Goal: Task Accomplishment & Management: Manage account settings

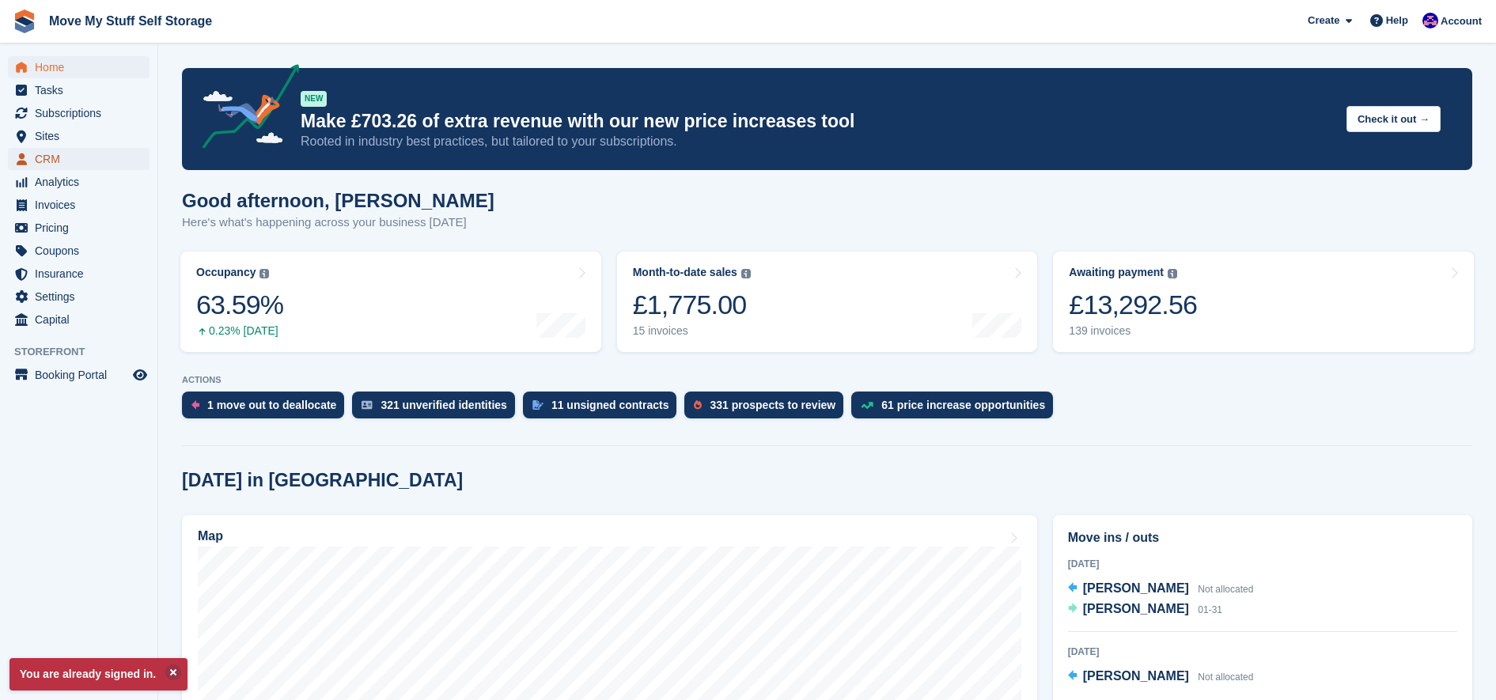
click at [63, 157] on span "CRM" at bounding box center [82, 159] width 95 height 22
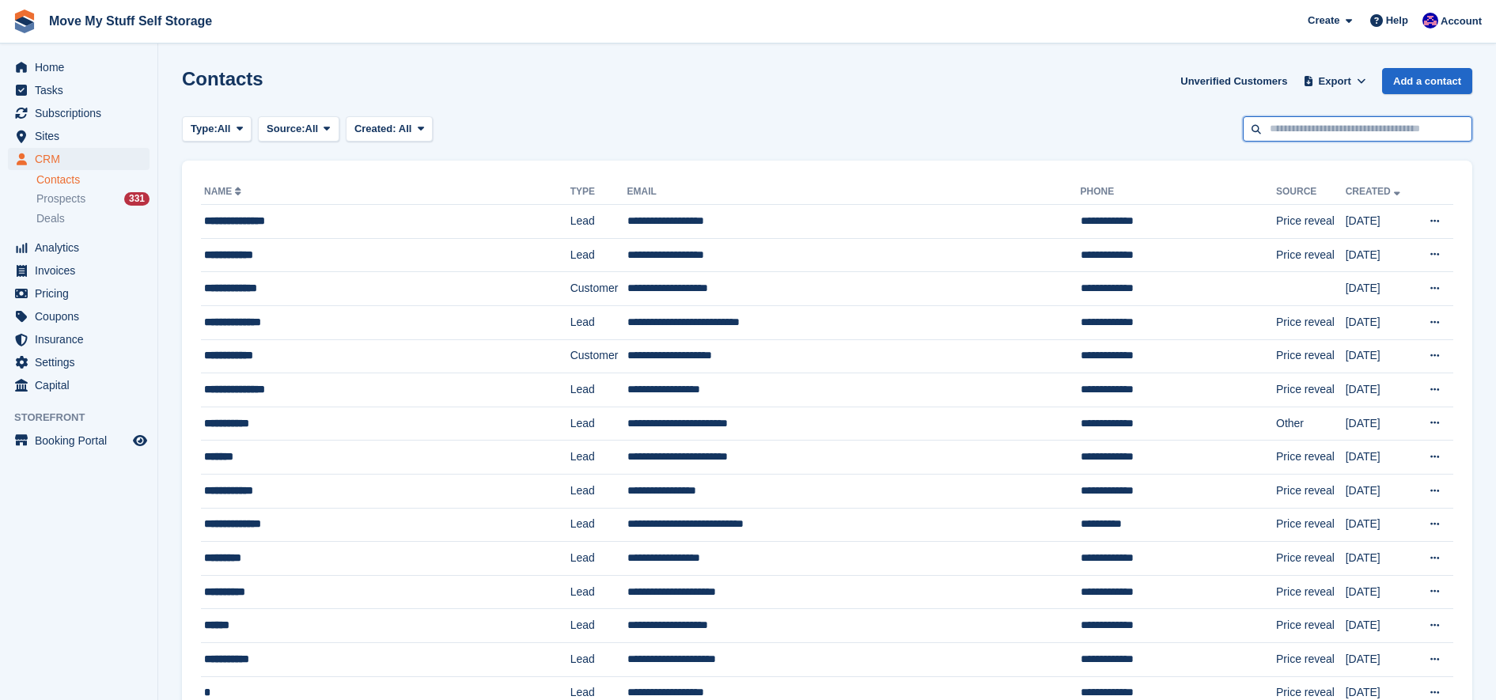
click at [1294, 123] on input "text" at bounding box center [1356, 129] width 229 height 26
type input "******"
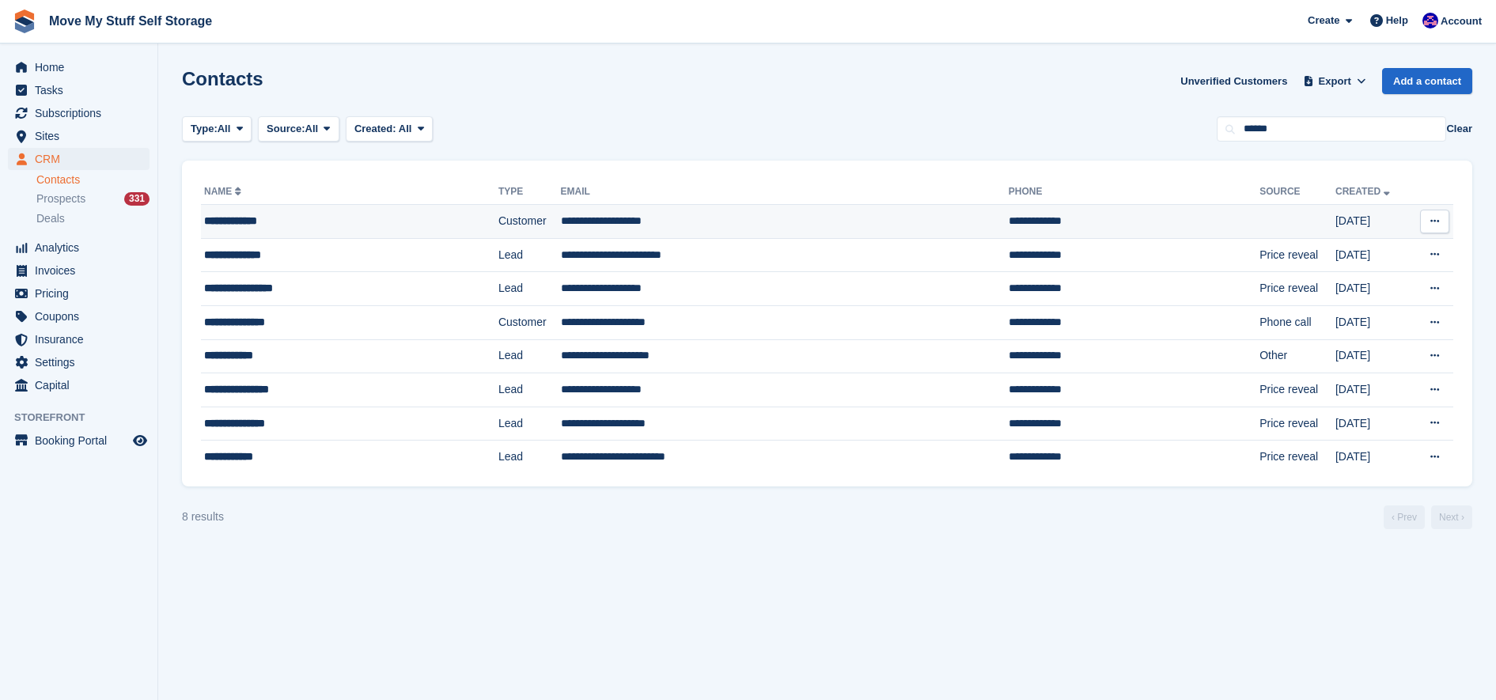
click at [306, 231] on td "**********" at bounding box center [349, 222] width 297 height 34
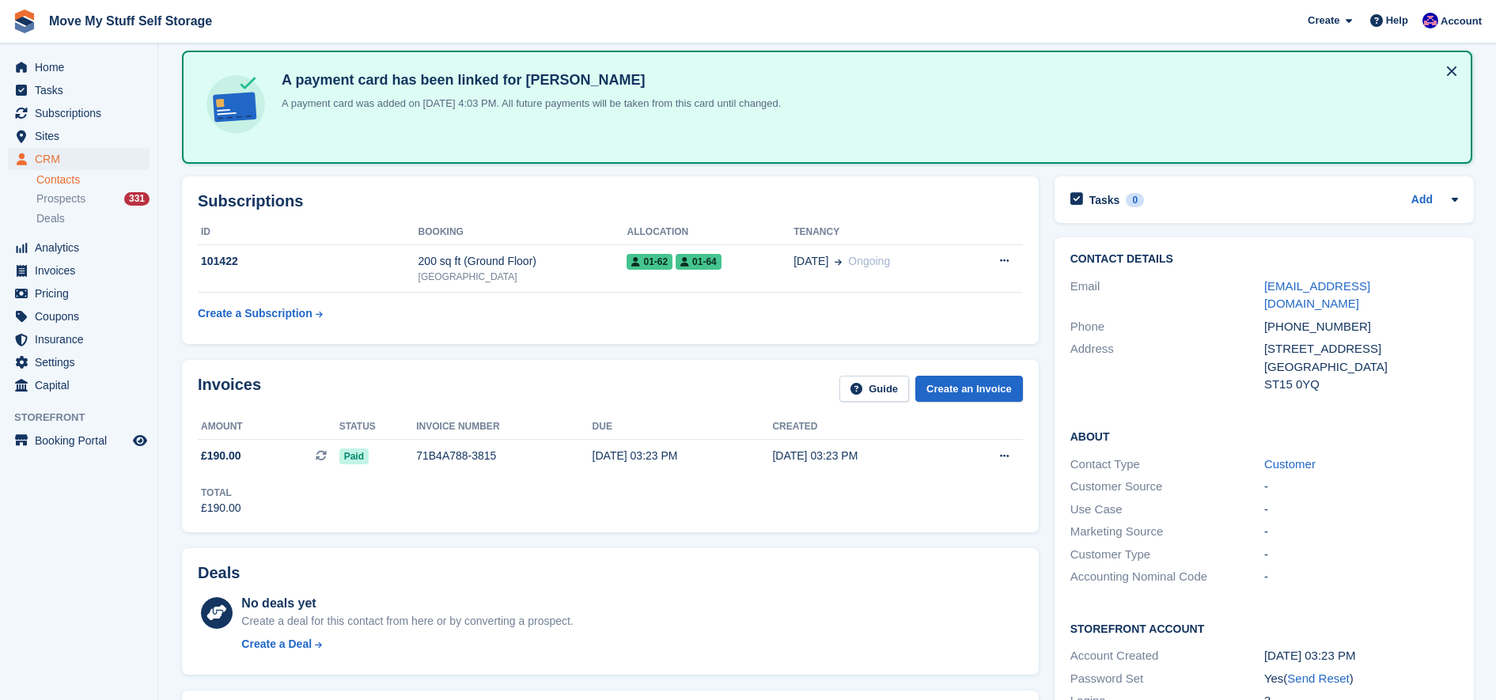
scroll to position [74, 0]
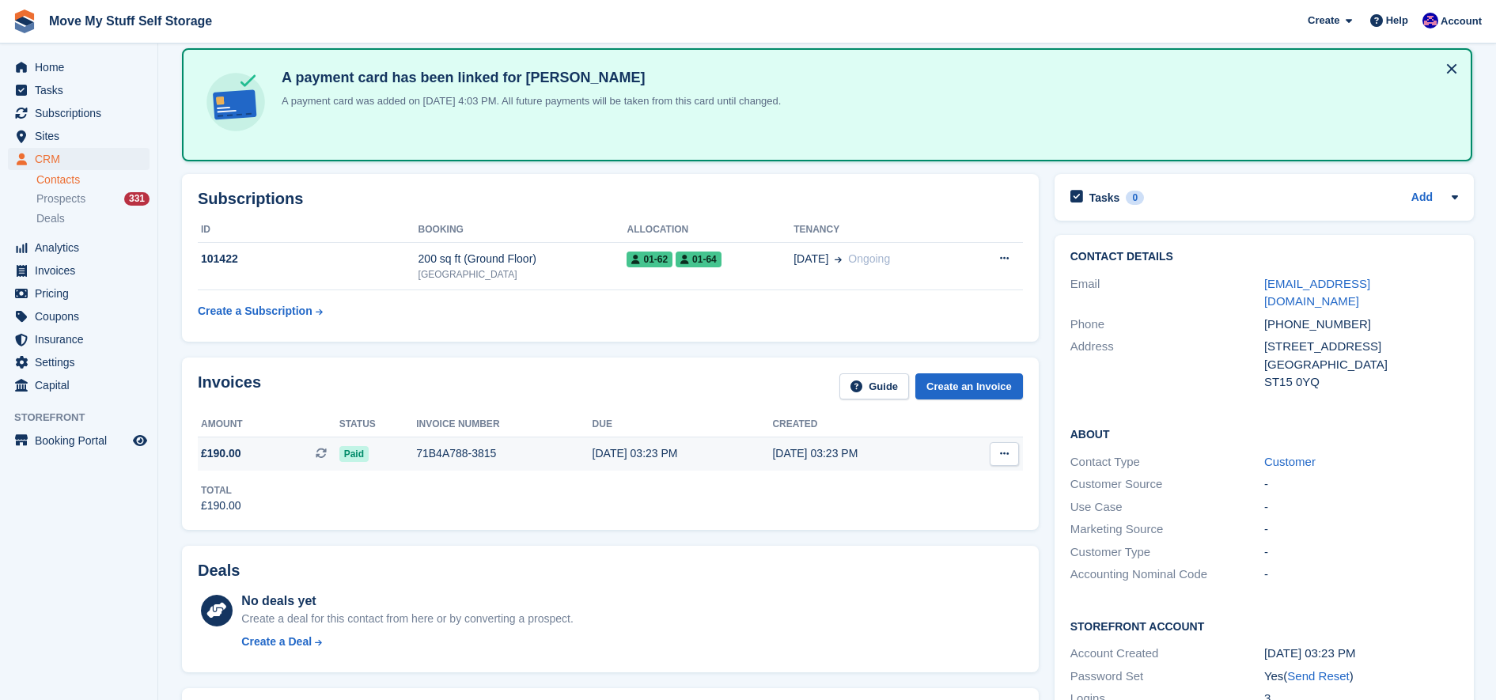
click at [558, 449] on div "71B4A788-3815" at bounding box center [504, 453] width 176 height 17
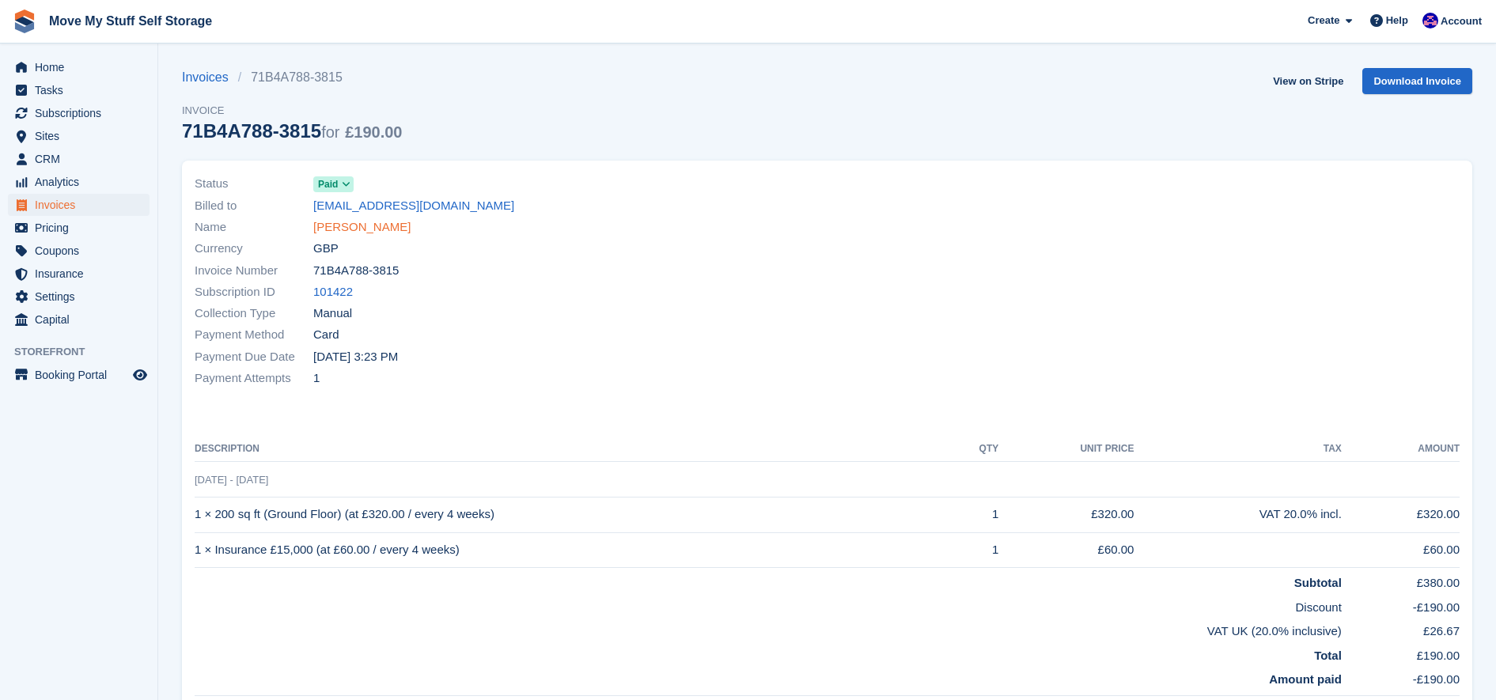
click at [337, 232] on link "Adrian Mellor" at bounding box center [361, 227] width 97 height 18
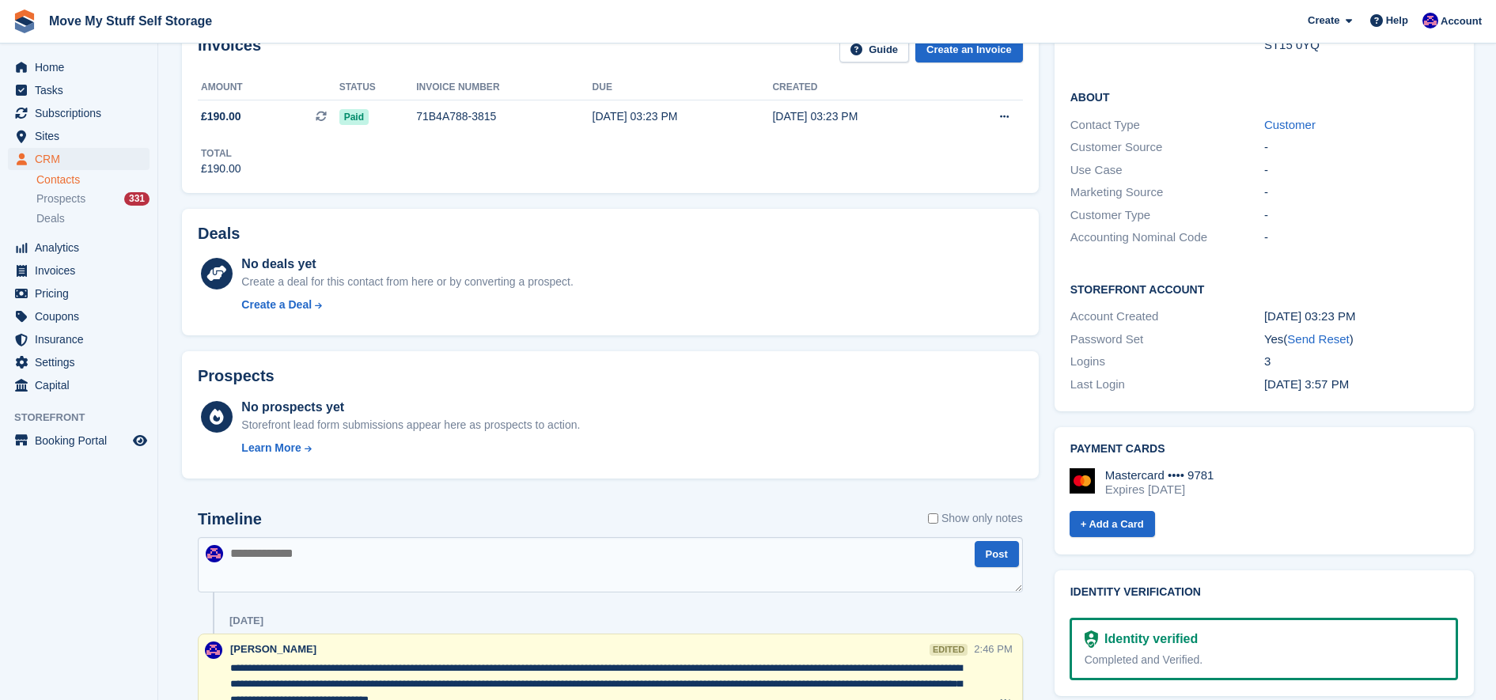
scroll to position [448, 0]
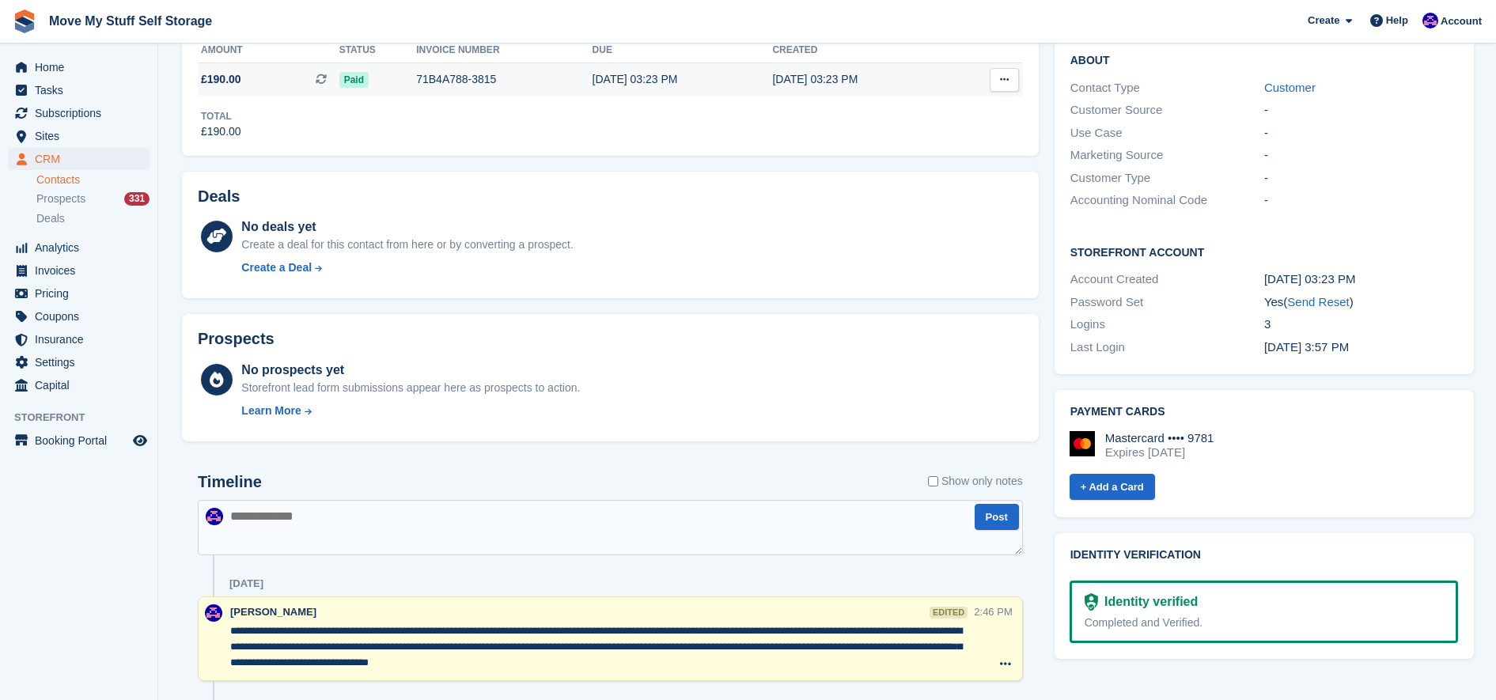
click at [669, 69] on td "14 Aug, 03:23 PM" at bounding box center [682, 79] width 180 height 33
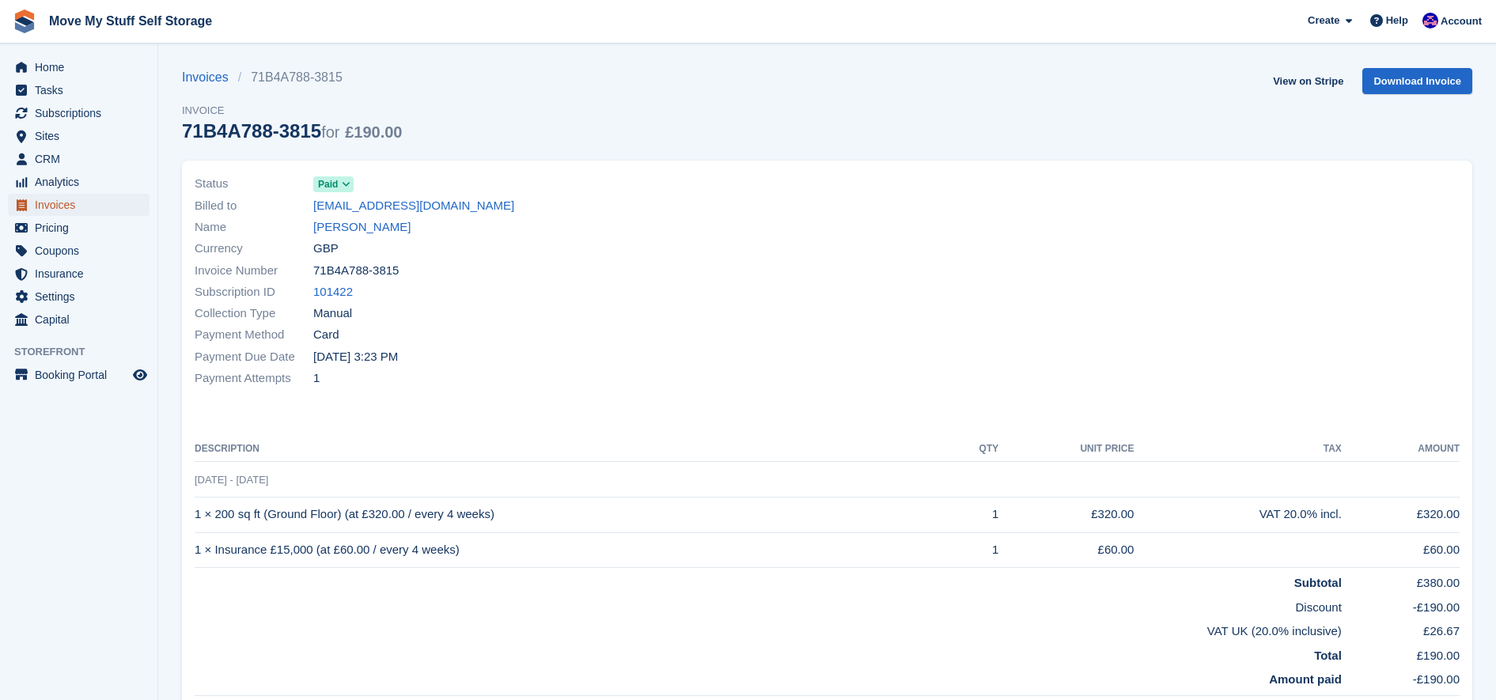
click at [62, 205] on span "Invoices" at bounding box center [82, 205] width 95 height 22
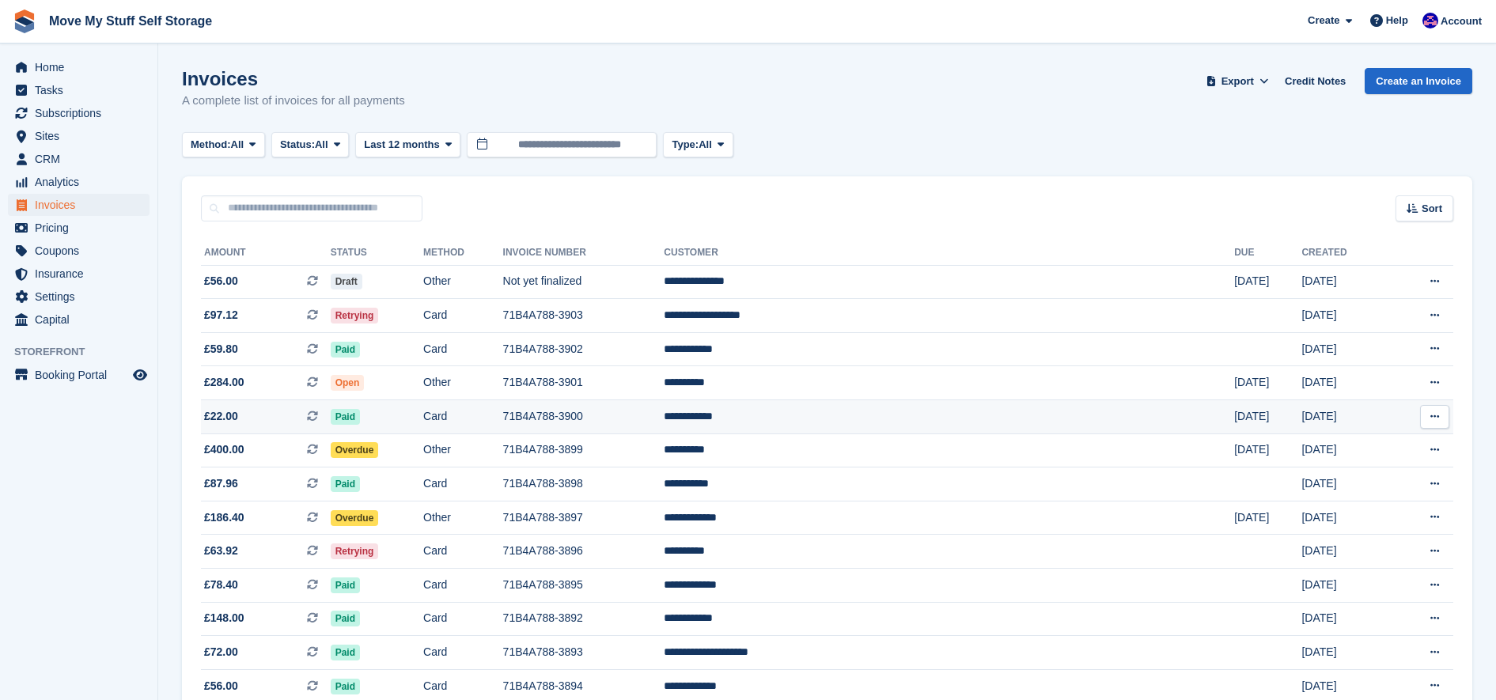
click at [503, 414] on td "Card" at bounding box center [463, 417] width 80 height 34
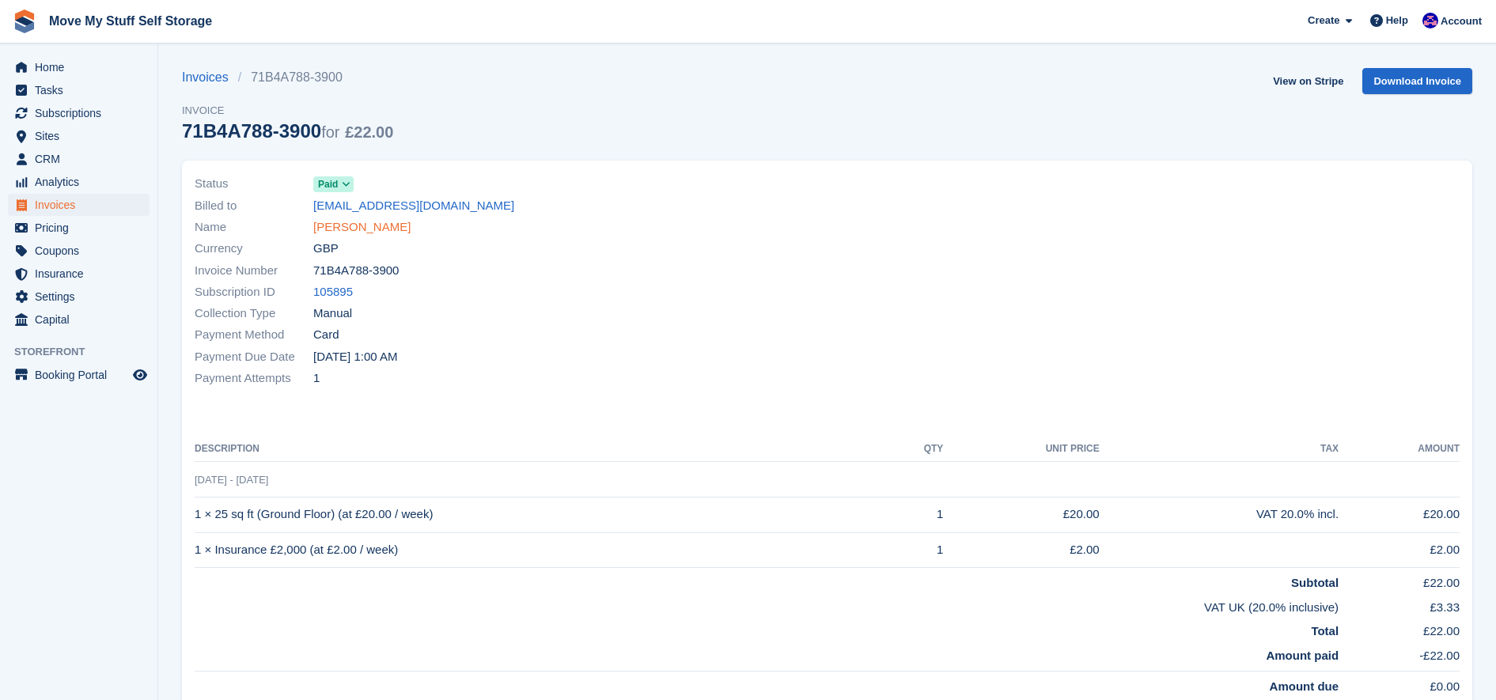
click at [354, 221] on link "[PERSON_NAME]" at bounding box center [361, 227] width 97 height 18
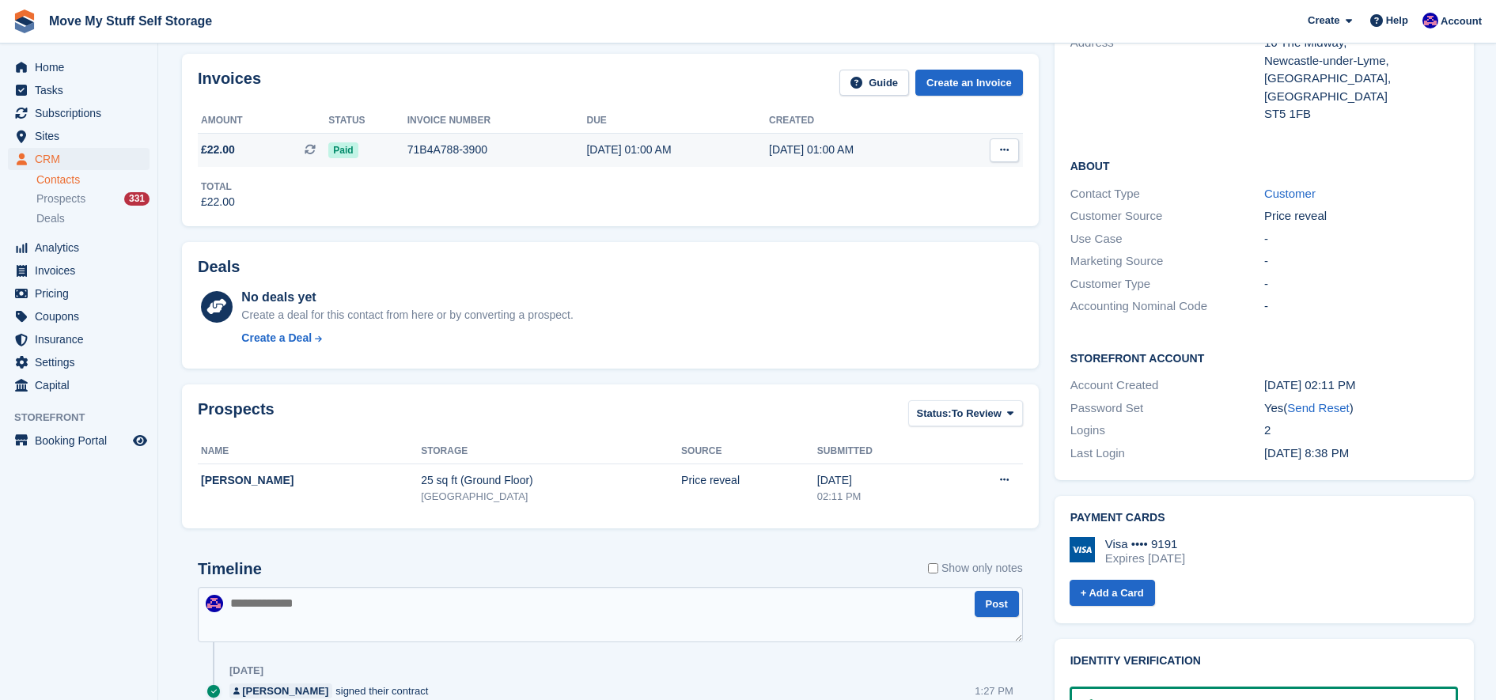
scroll to position [406, 0]
